Goal: Transaction & Acquisition: Purchase product/service

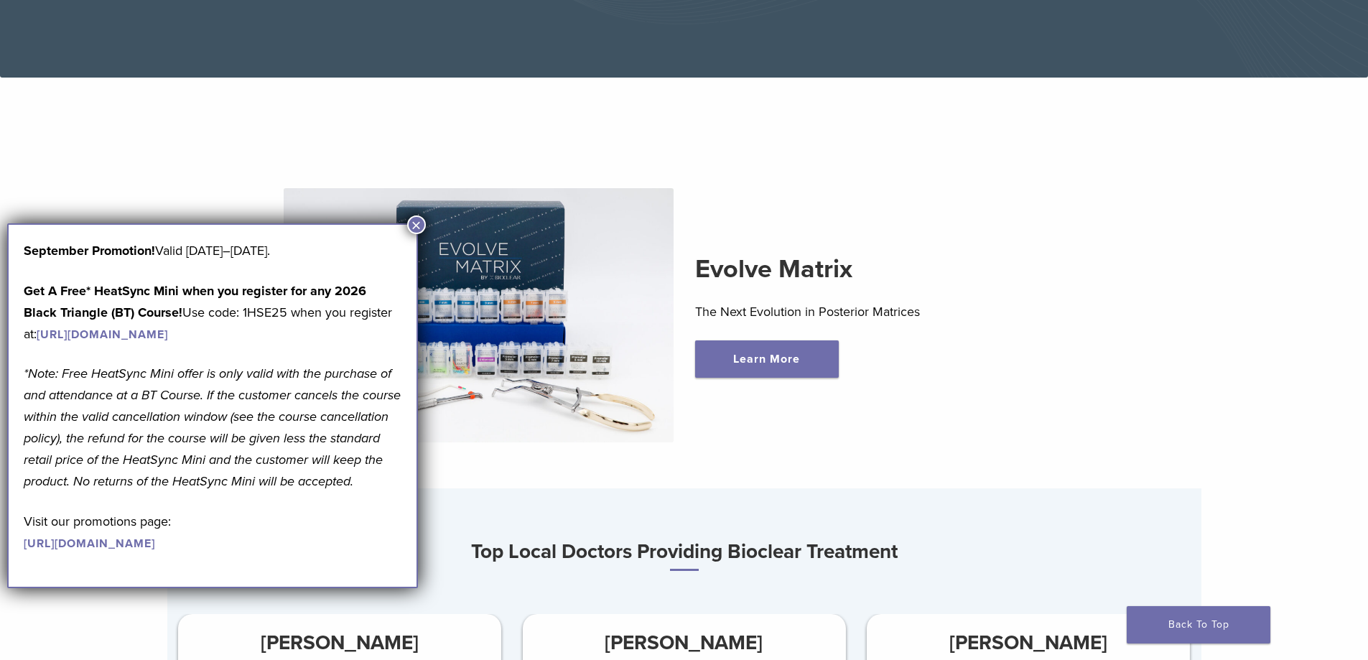
scroll to position [431, 0]
click at [416, 221] on button "×" at bounding box center [416, 224] width 19 height 19
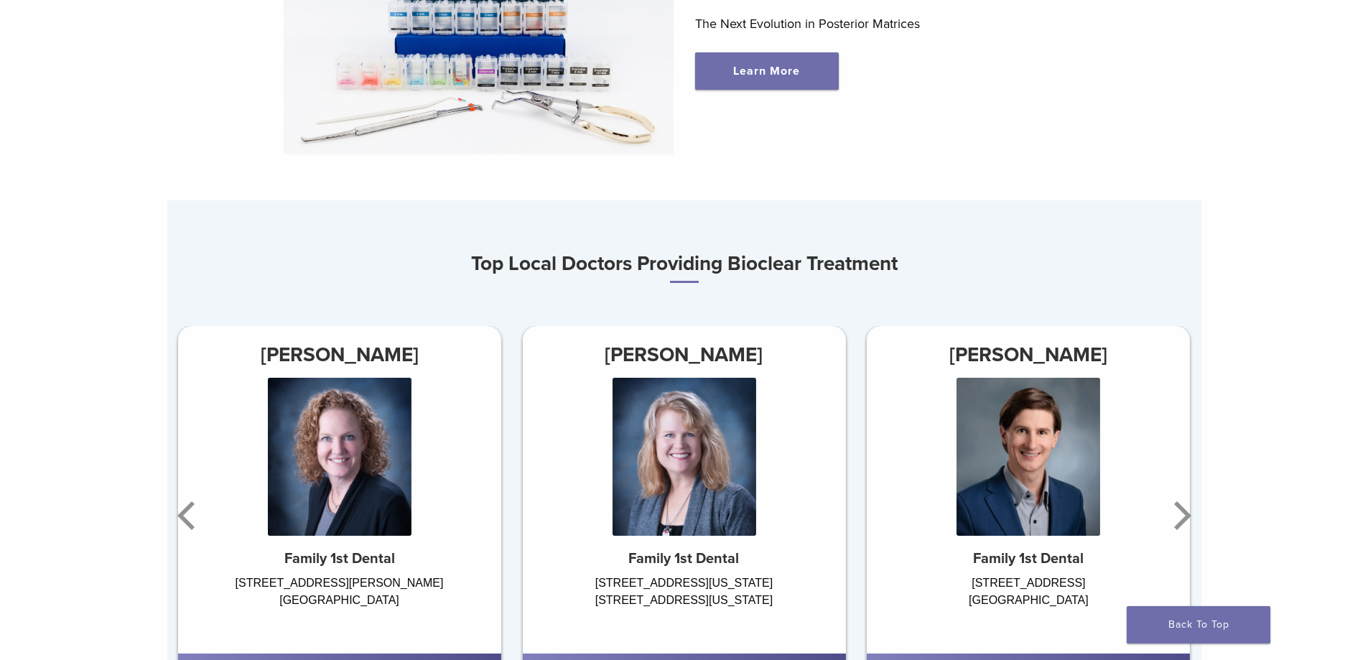
scroll to position [0, 0]
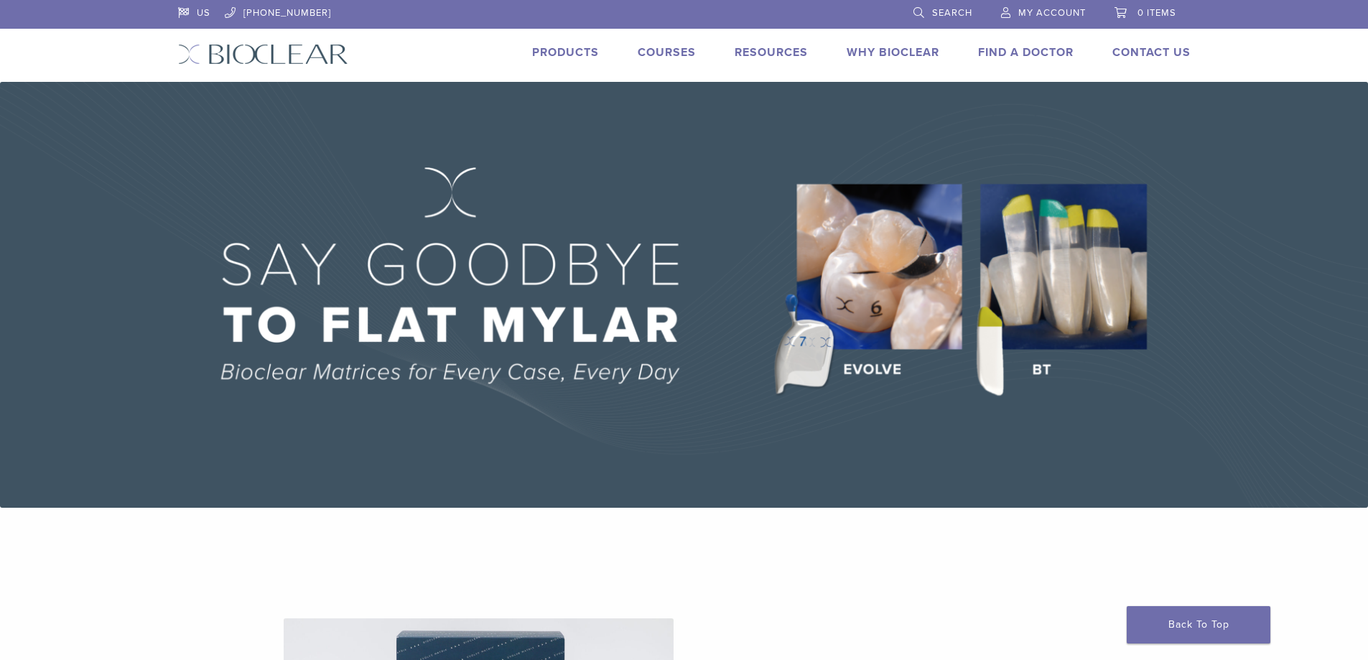
click at [585, 52] on link "Products" at bounding box center [565, 52] width 67 height 14
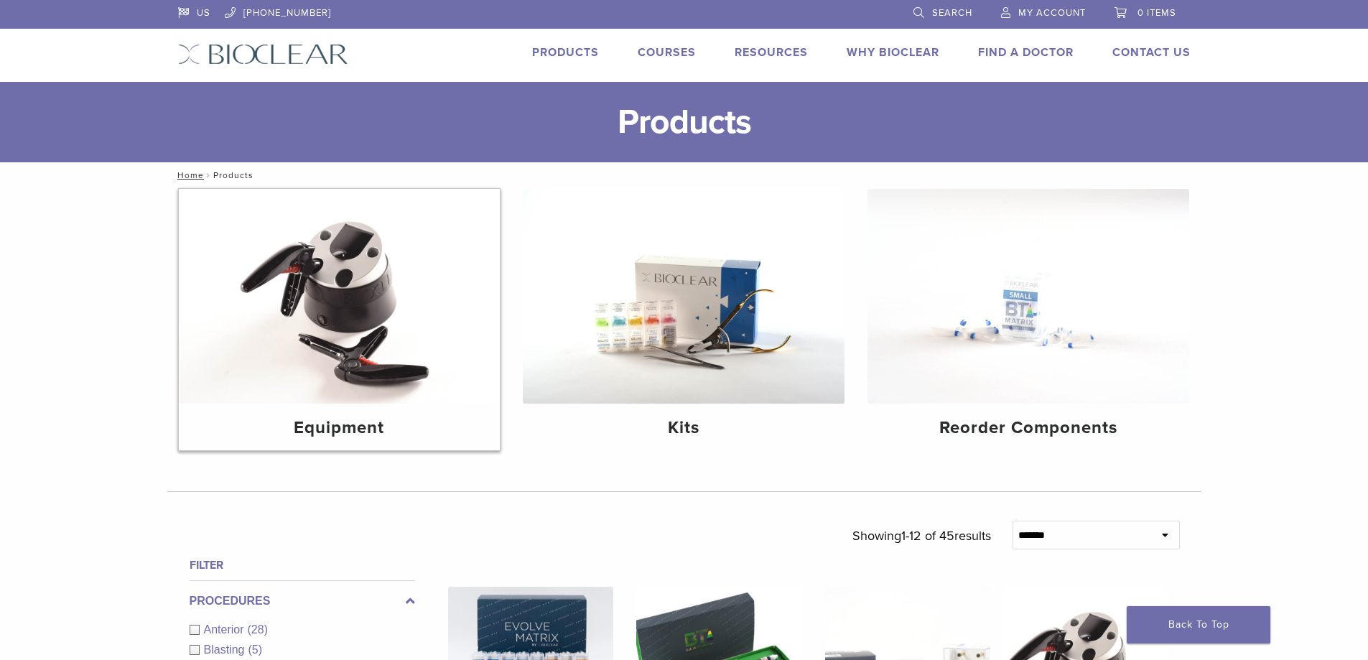
click at [340, 358] on img at bounding box center [340, 296] width 322 height 215
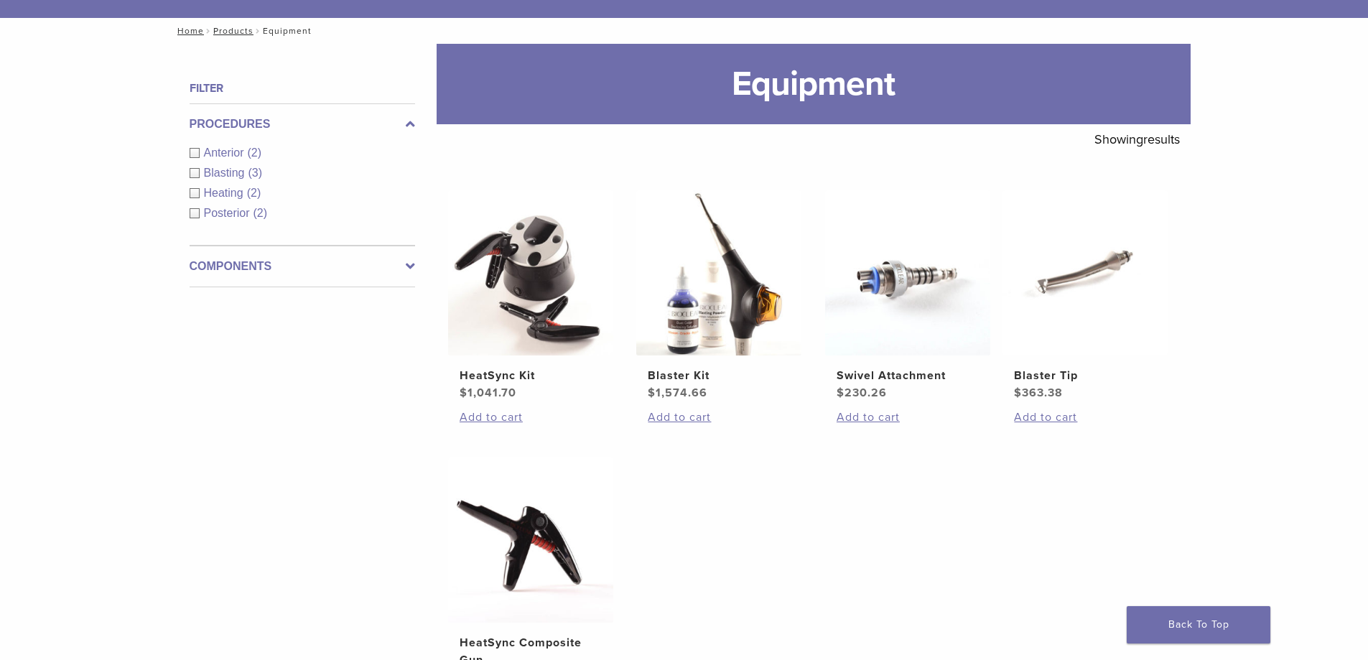
scroll to position [215, 0]
